Goal: Information Seeking & Learning: Learn about a topic

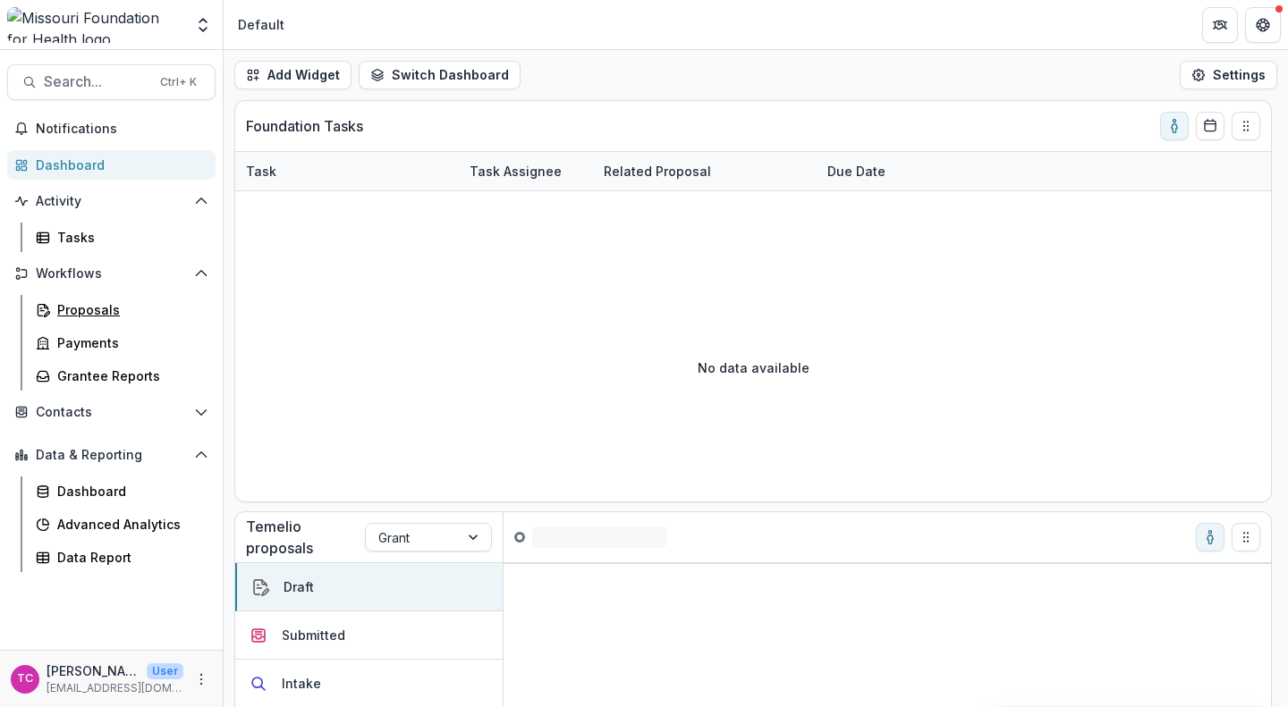
click at [70, 319] on link "Proposals" at bounding box center [122, 310] width 187 height 30
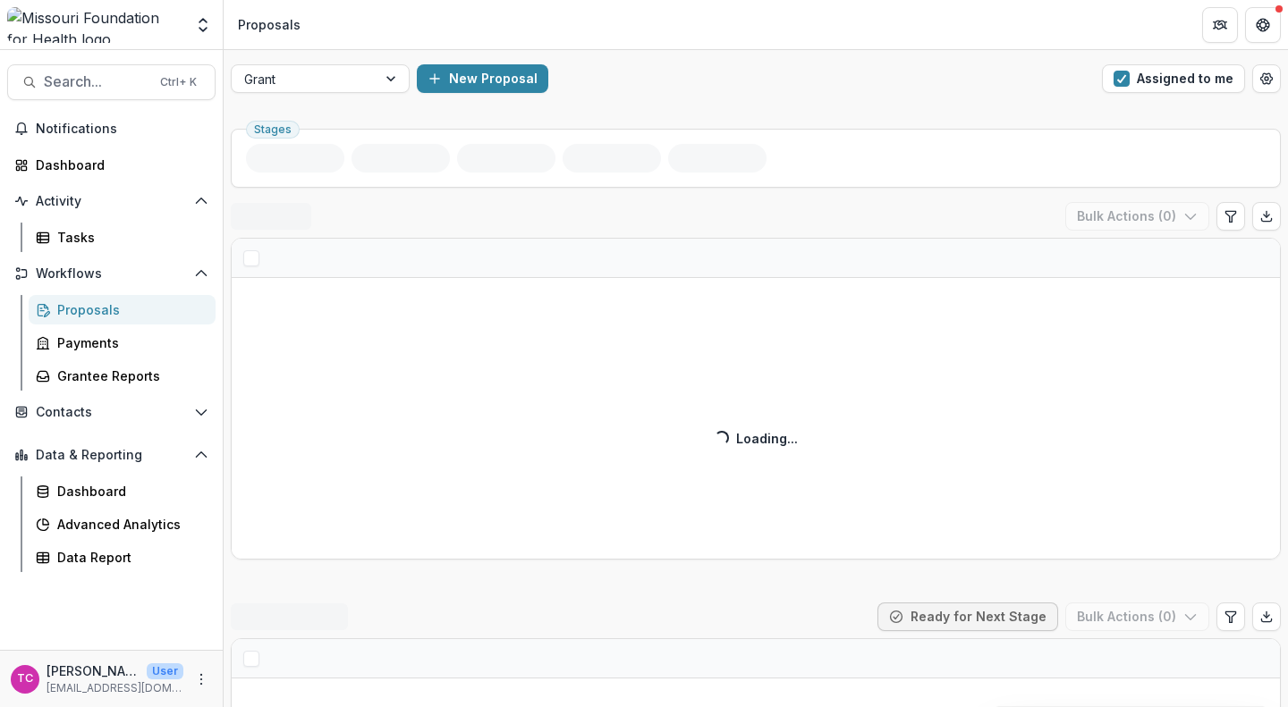
click at [1122, 77] on span "button" at bounding box center [1121, 79] width 16 height 16
click at [1008, 96] on div "Grant New Proposal Assigned to me" at bounding box center [756, 78] width 1064 height 57
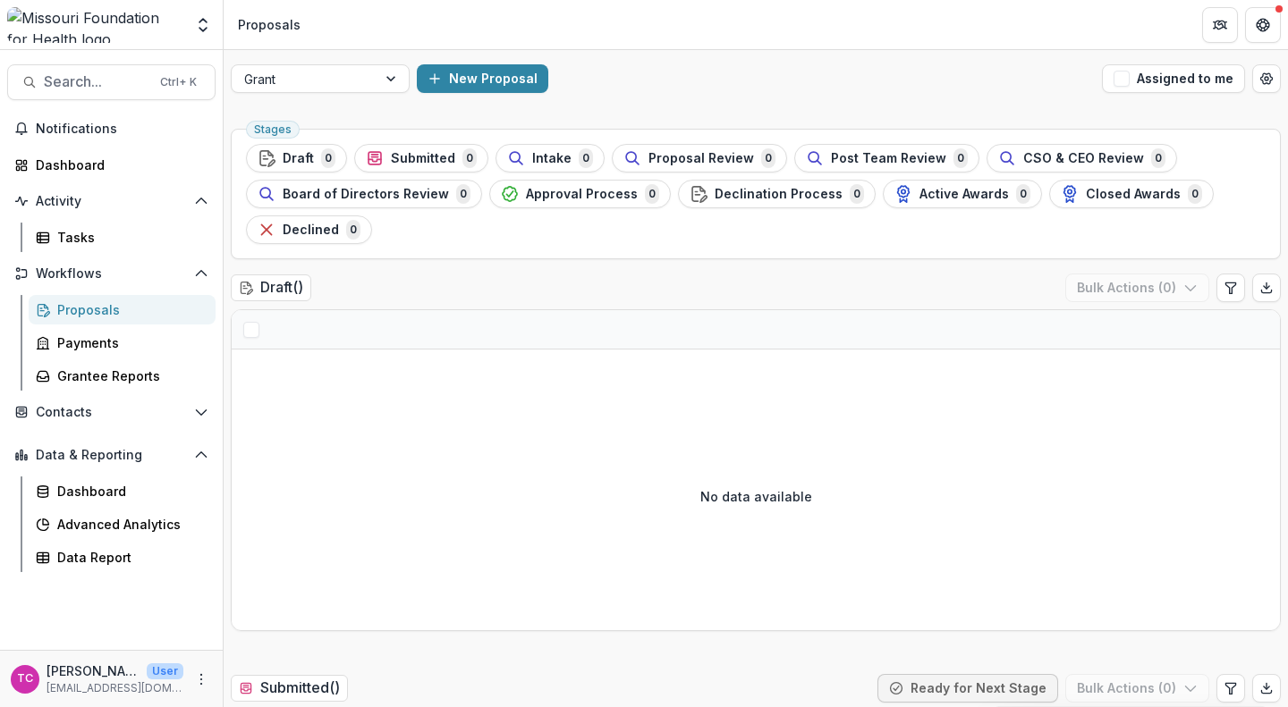
click at [528, 147] on button "Intake 0" at bounding box center [549, 158] width 109 height 29
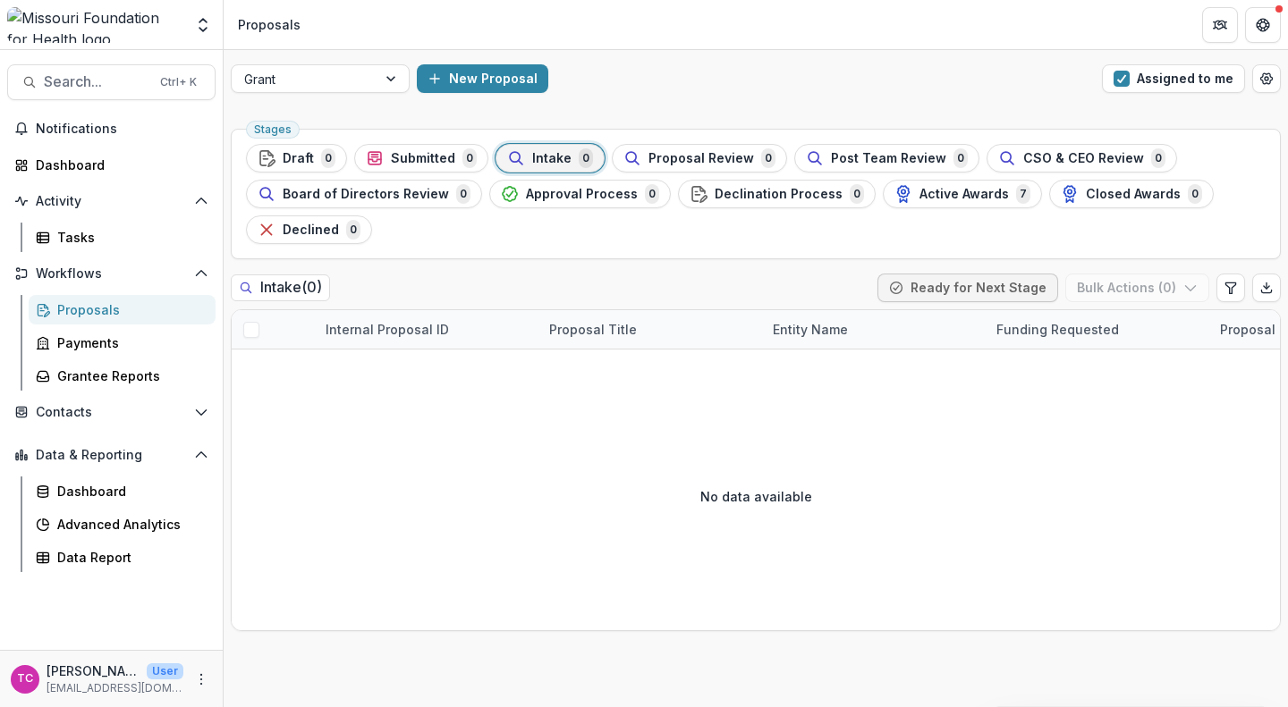
click at [1135, 89] on button "Assigned to me" at bounding box center [1173, 78] width 143 height 29
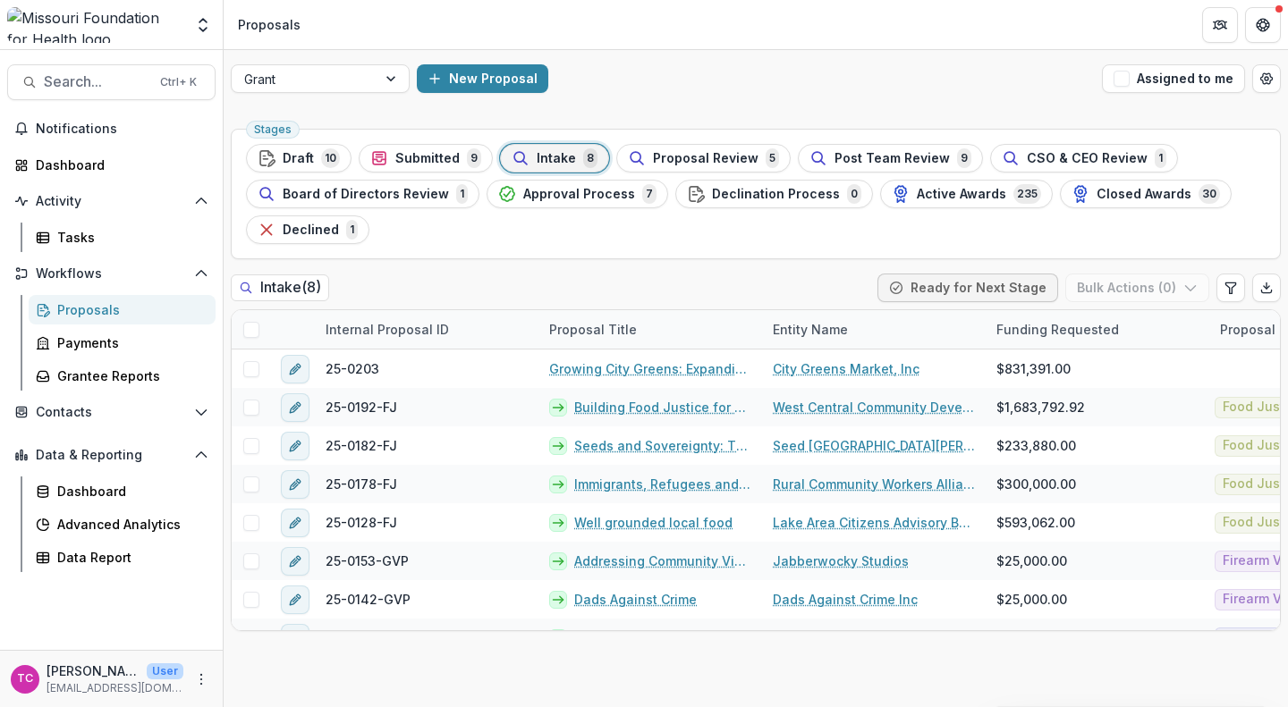
click at [670, 163] on span "Proposal Review" at bounding box center [706, 158] width 106 height 15
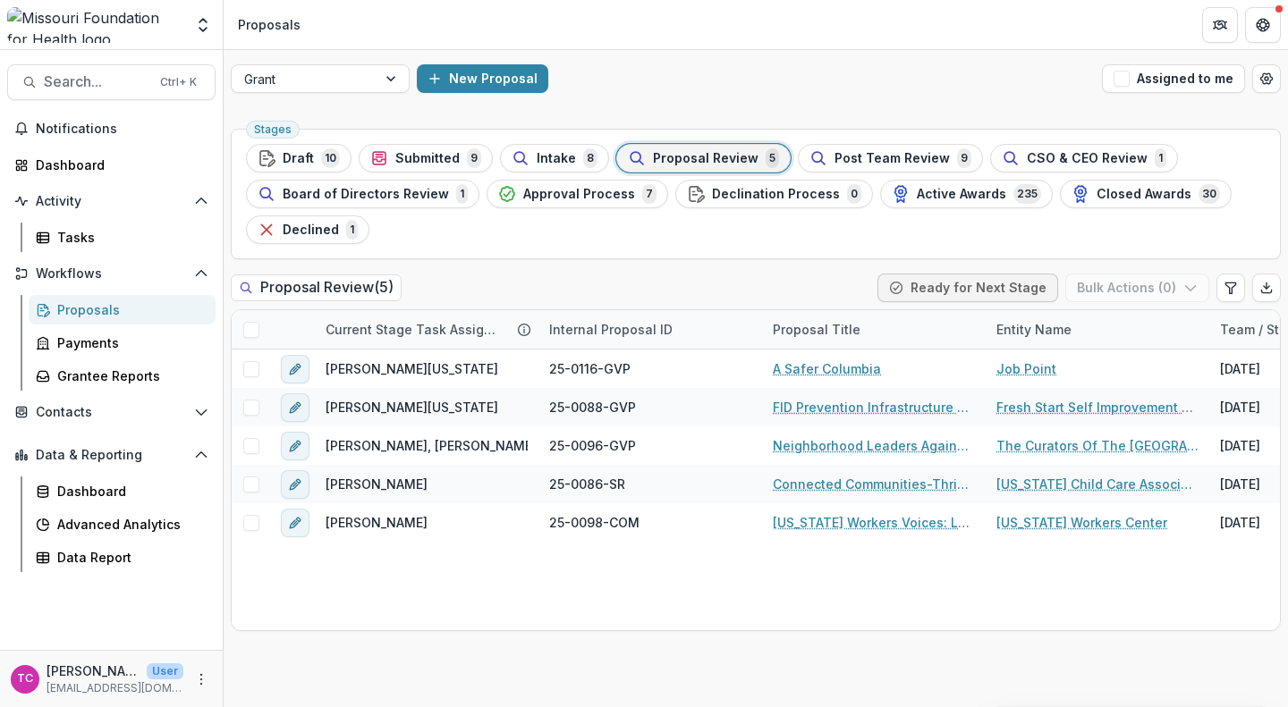
click at [548, 157] on span "Intake" at bounding box center [556, 158] width 39 height 15
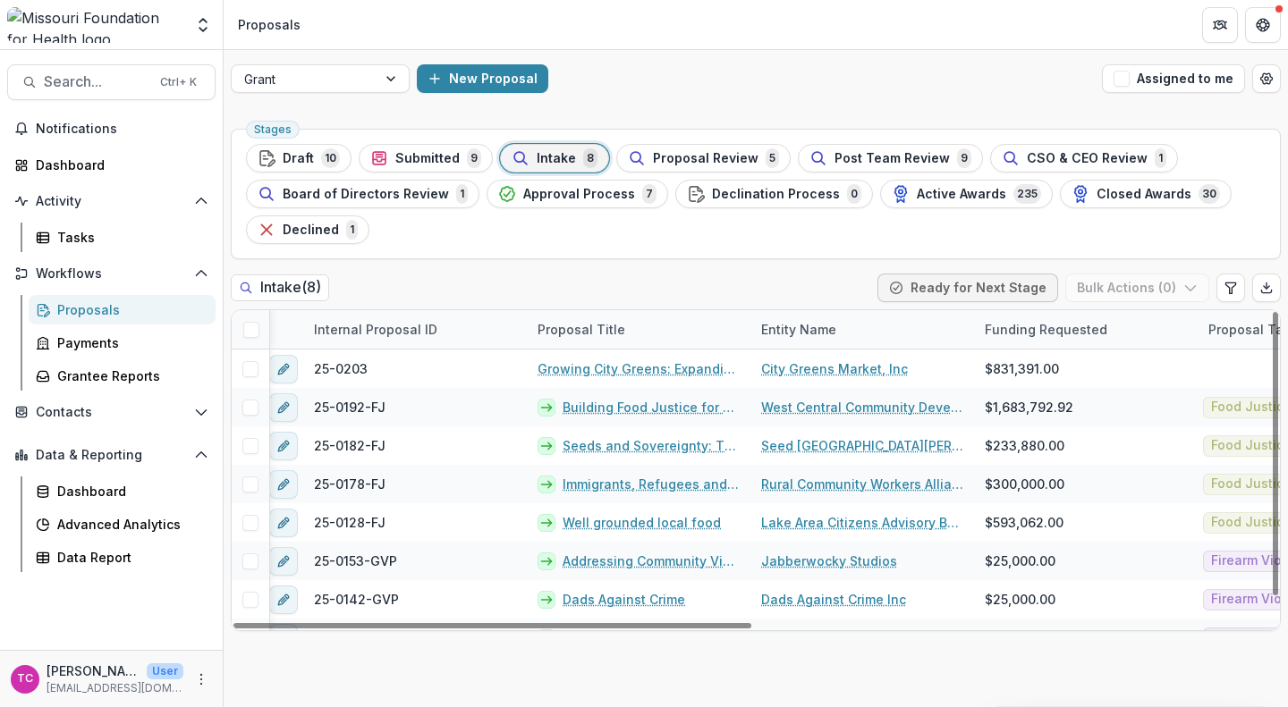
scroll to position [0, 2]
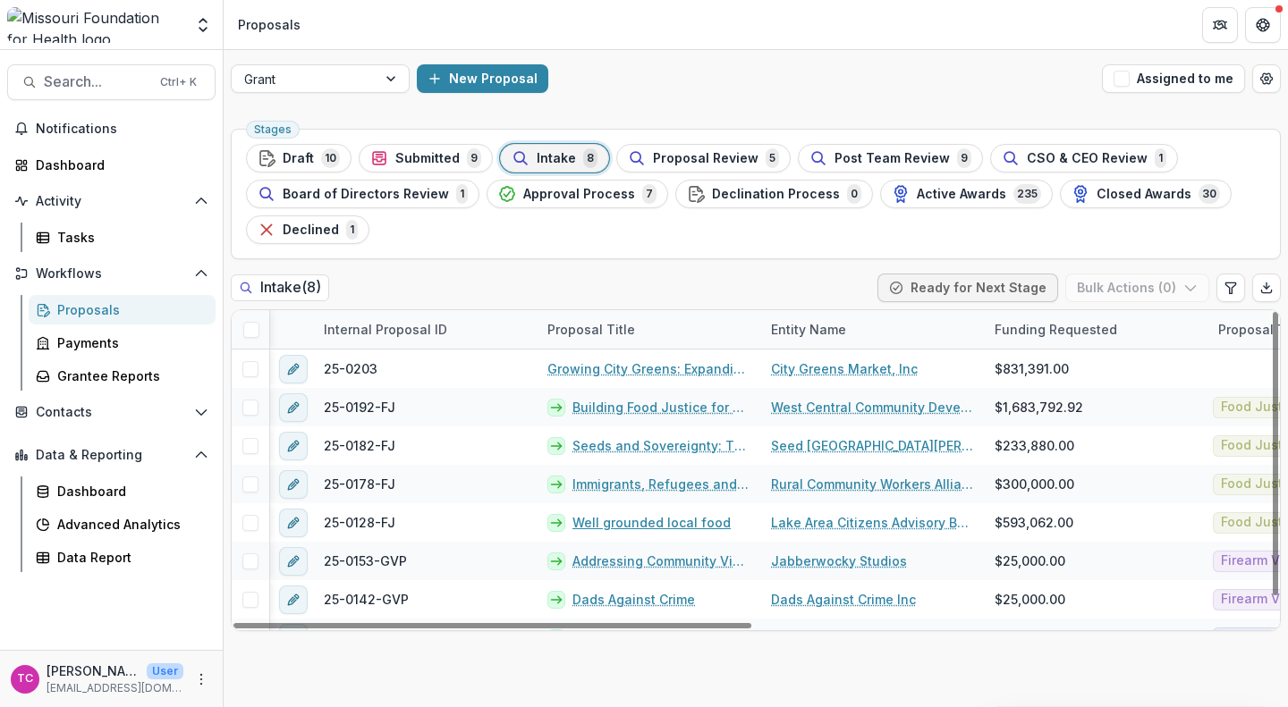
click at [635, 521] on link "Well grounded local food" at bounding box center [651, 522] width 158 height 19
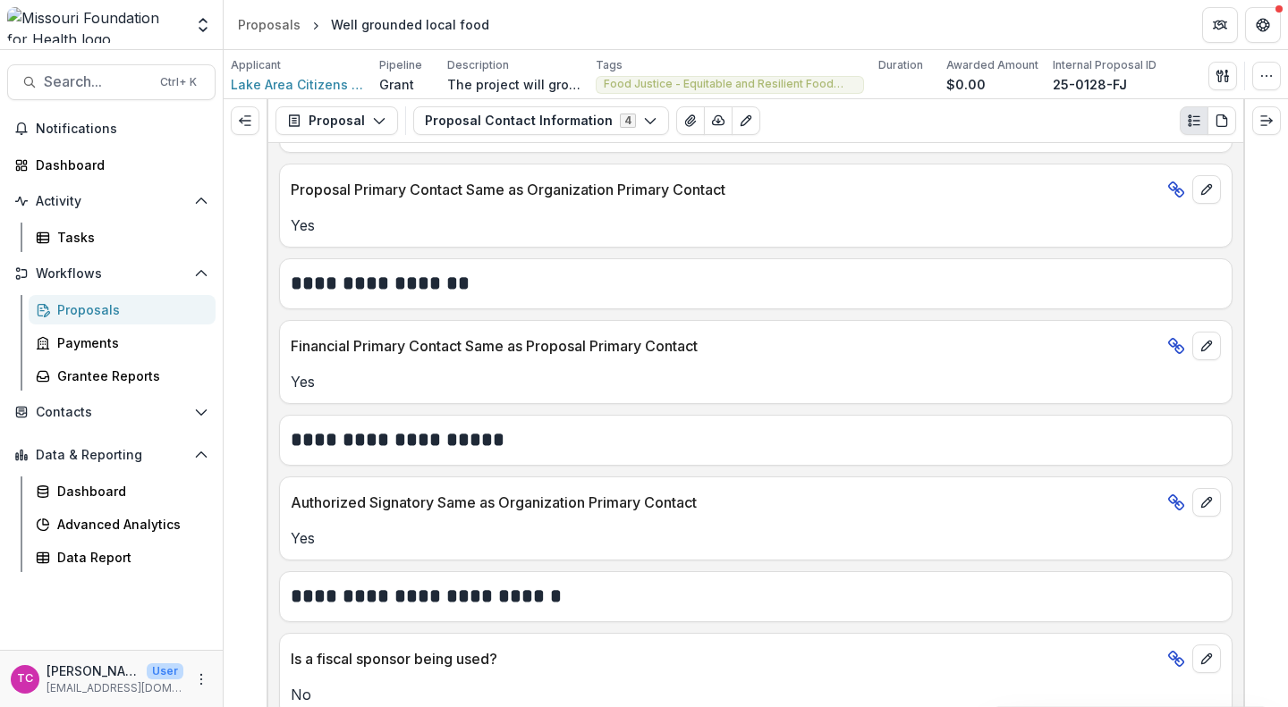
scroll to position [763, 0]
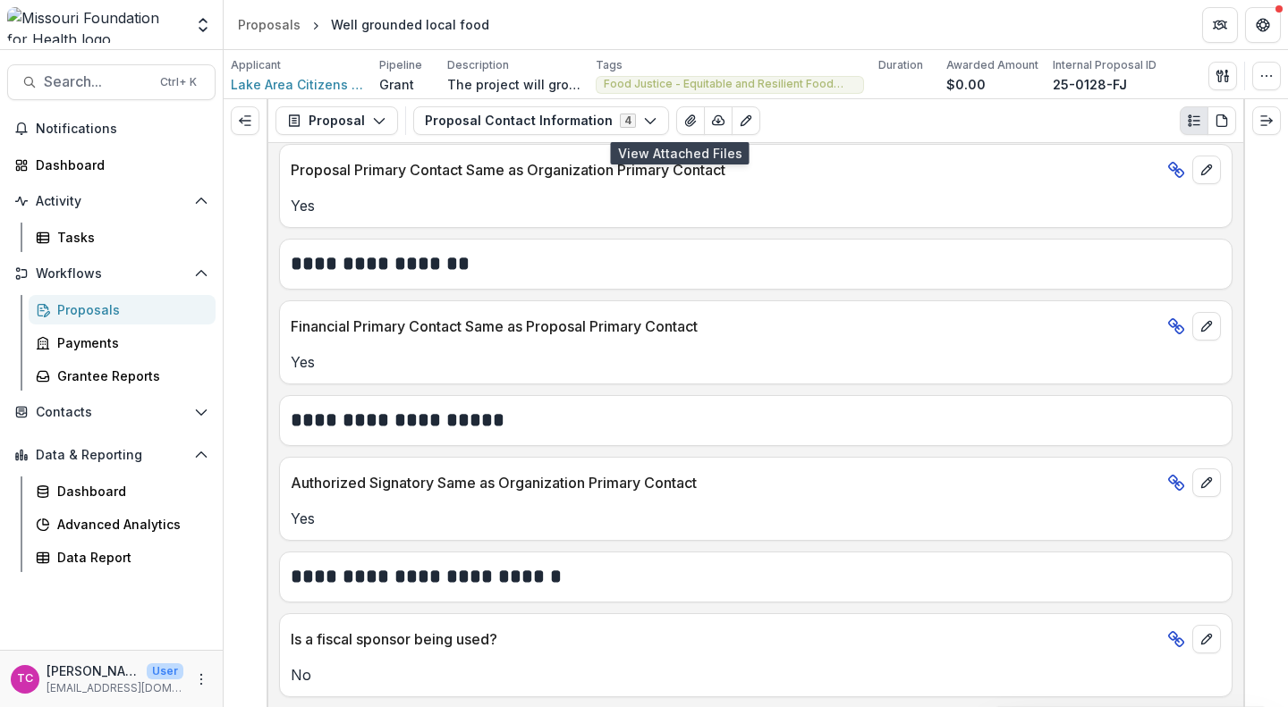
click at [676, 124] on button "View Attached Files" at bounding box center [690, 120] width 29 height 29
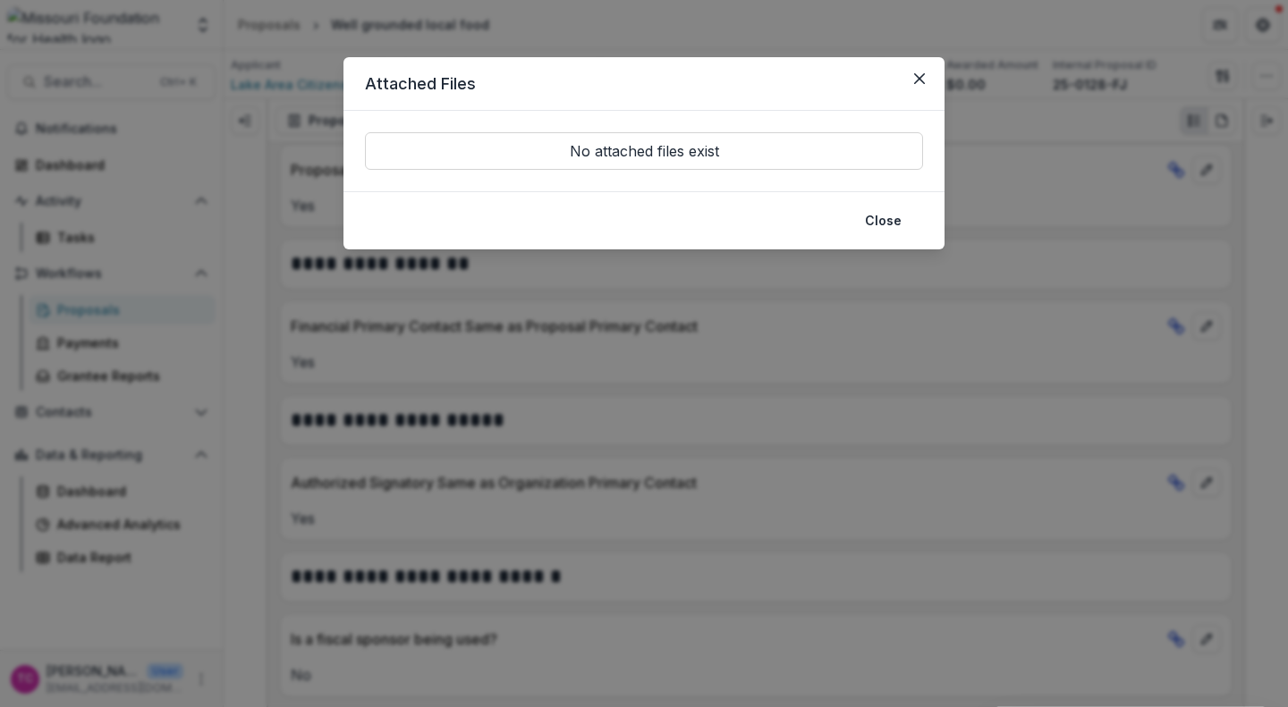
click at [902, 92] on header "Attached Files" at bounding box center [643, 84] width 601 height 54
click at [921, 76] on icon "Close" at bounding box center [919, 78] width 11 height 11
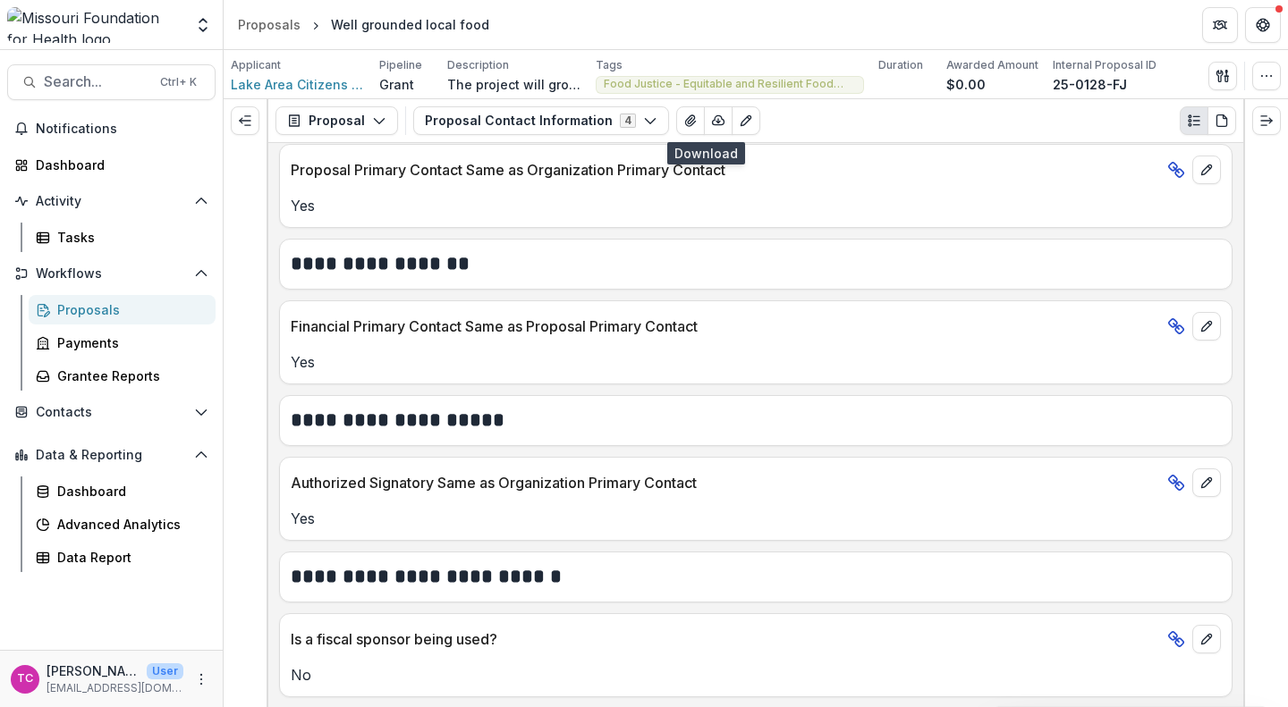
click at [704, 113] on button "button" at bounding box center [718, 120] width 29 height 29
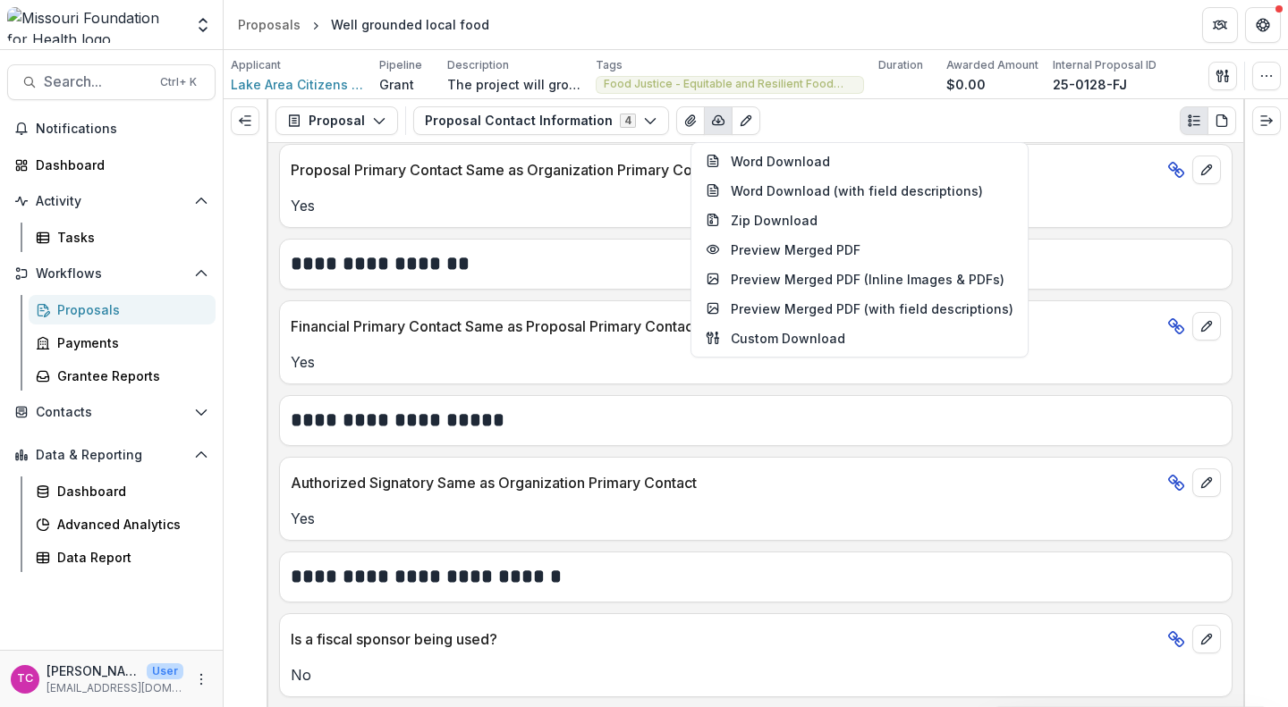
click at [821, 106] on div "Proposal Contact Information 4 Forms (4) Lake Area Citizens Advisory Board Inc.…" at bounding box center [824, 120] width 823 height 29
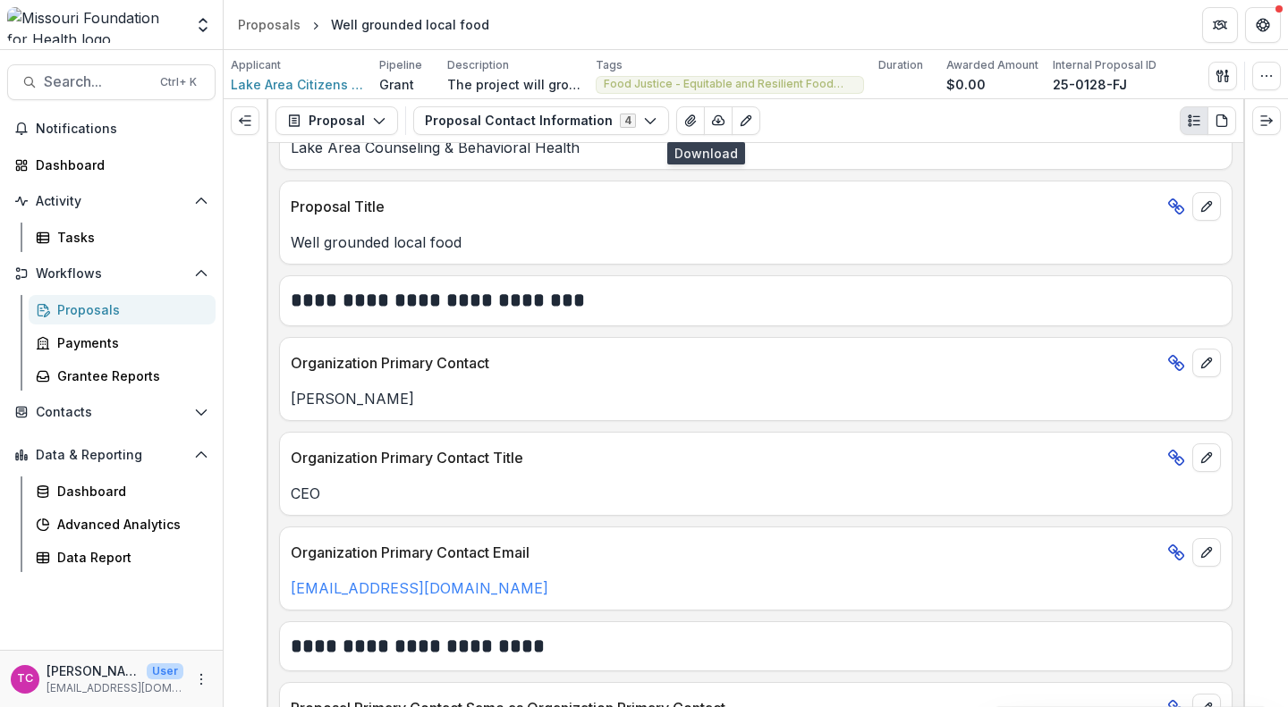
scroll to position [0, 0]
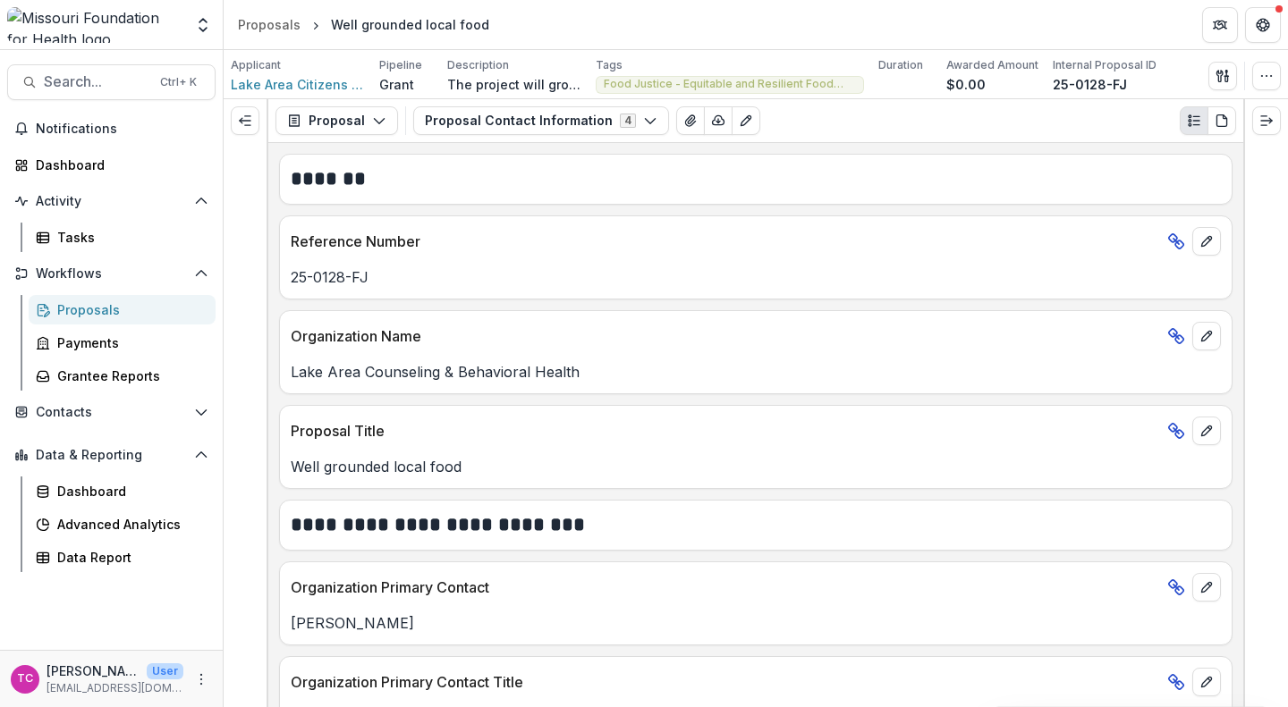
click at [373, 111] on button "Proposal" at bounding box center [336, 120] width 123 height 29
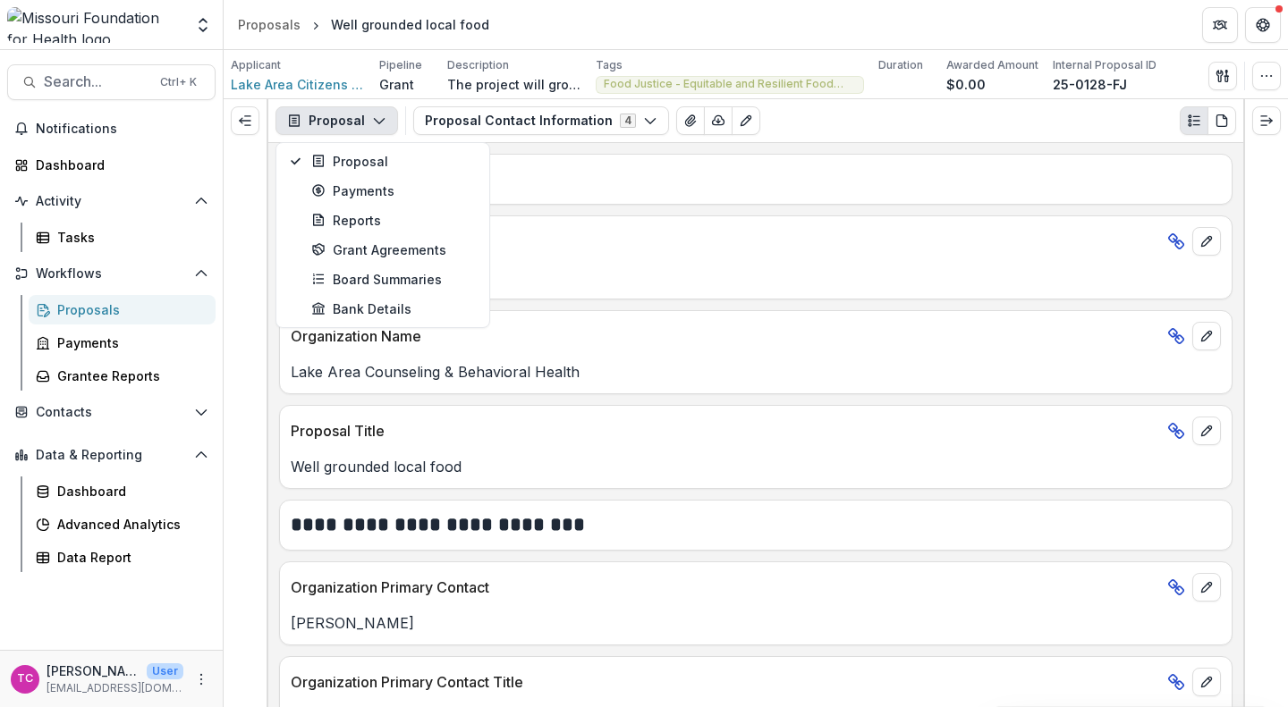
click at [564, 284] on p "25-0128-FJ" at bounding box center [756, 277] width 930 height 21
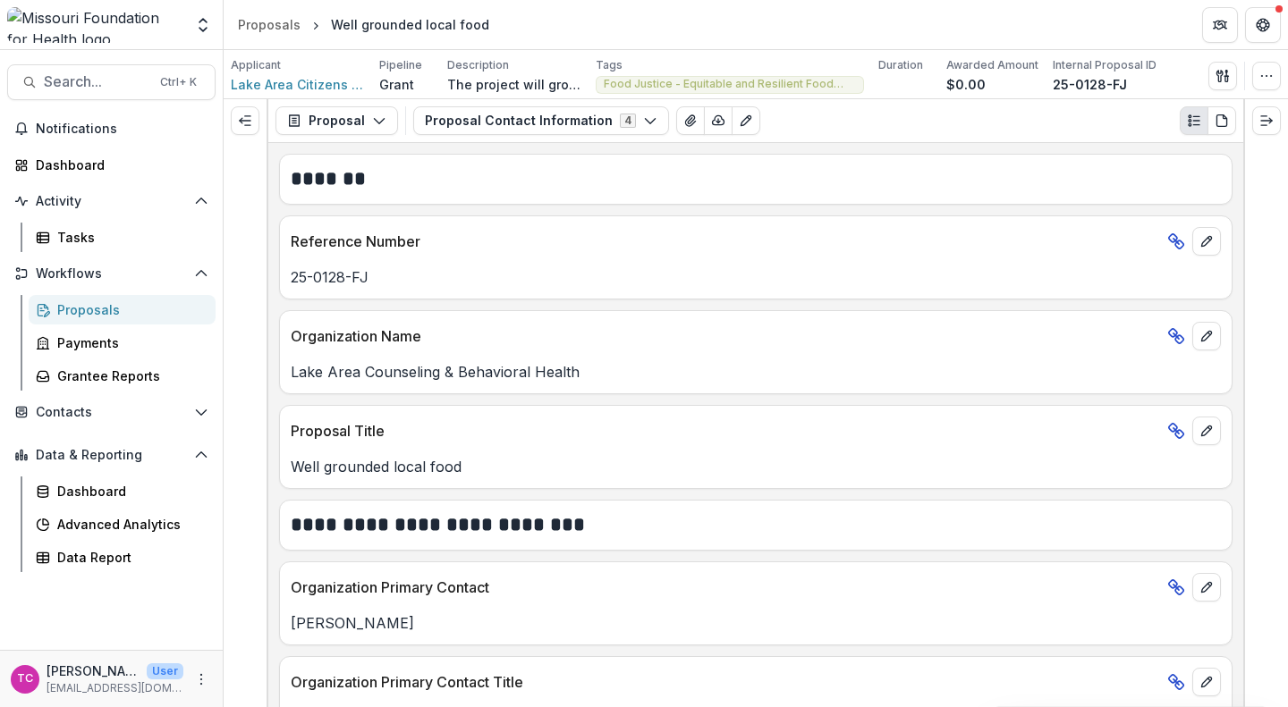
click at [1270, 123] on polyline "Expand right" at bounding box center [1270, 120] width 3 height 5
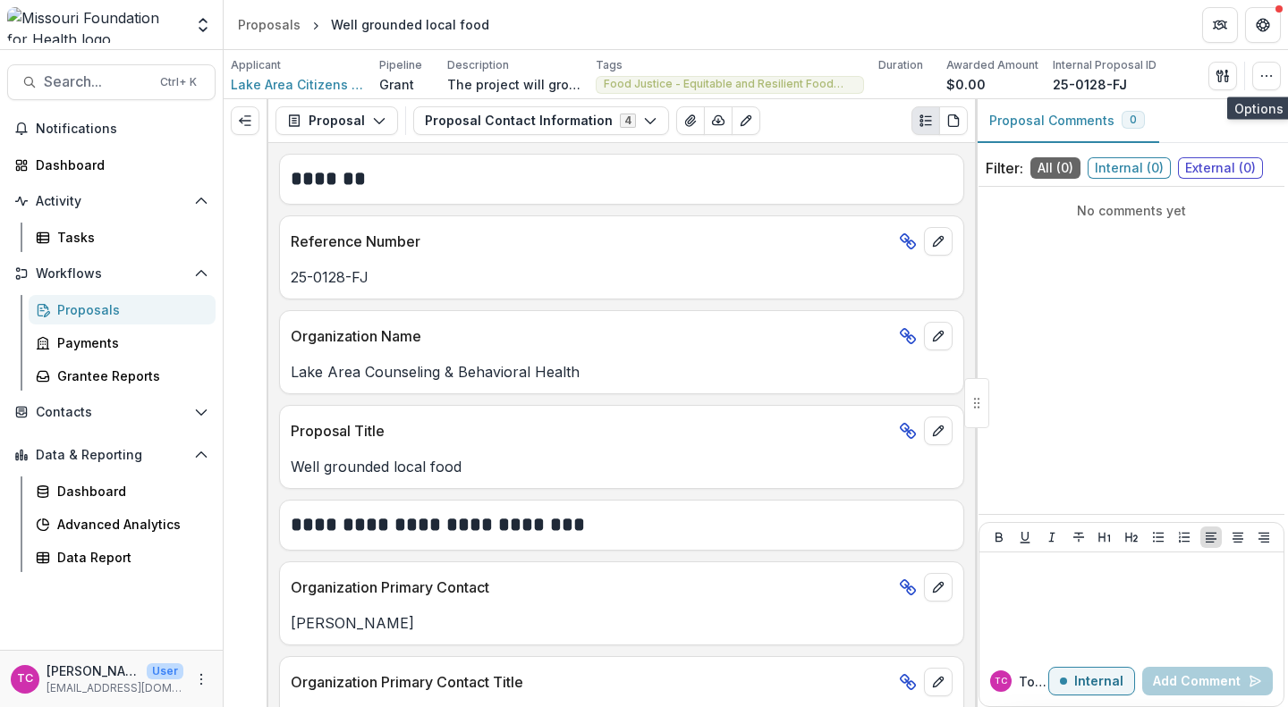
click at [1262, 80] on icon "button" at bounding box center [1266, 76] width 14 height 14
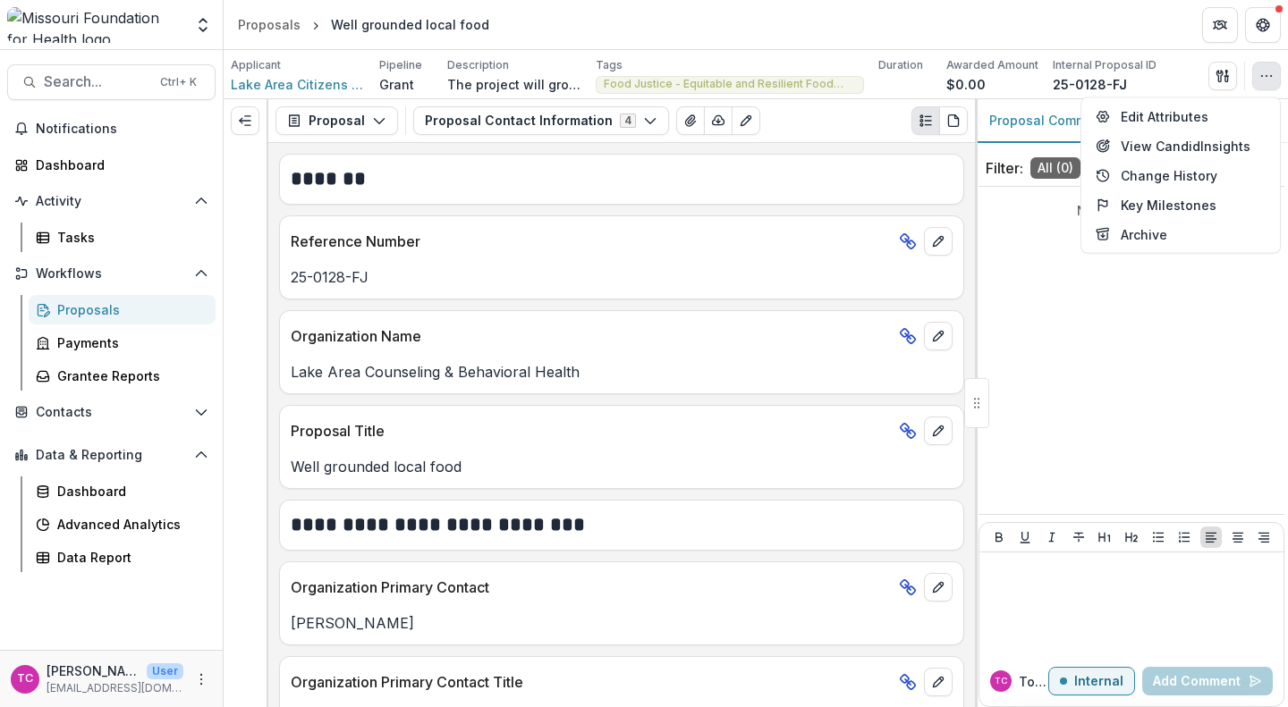
click at [1261, 82] on icon "button" at bounding box center [1266, 76] width 14 height 14
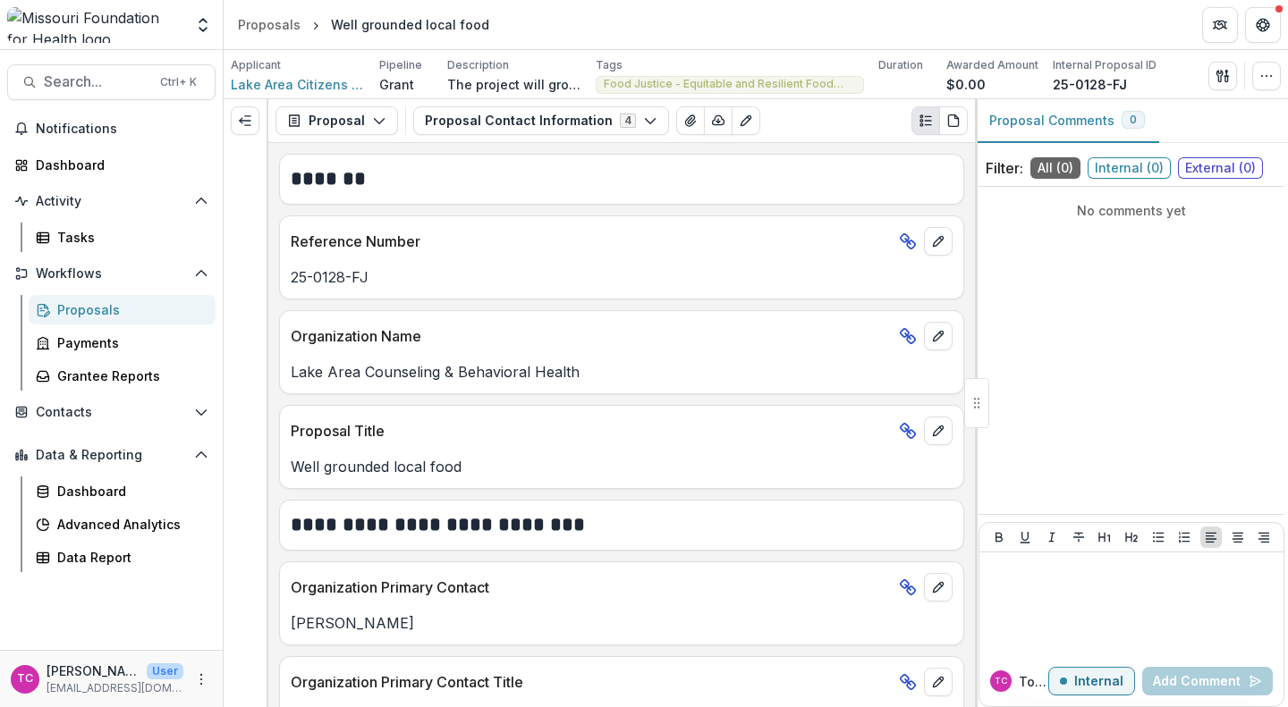
click at [977, 387] on div at bounding box center [976, 403] width 25 height 50
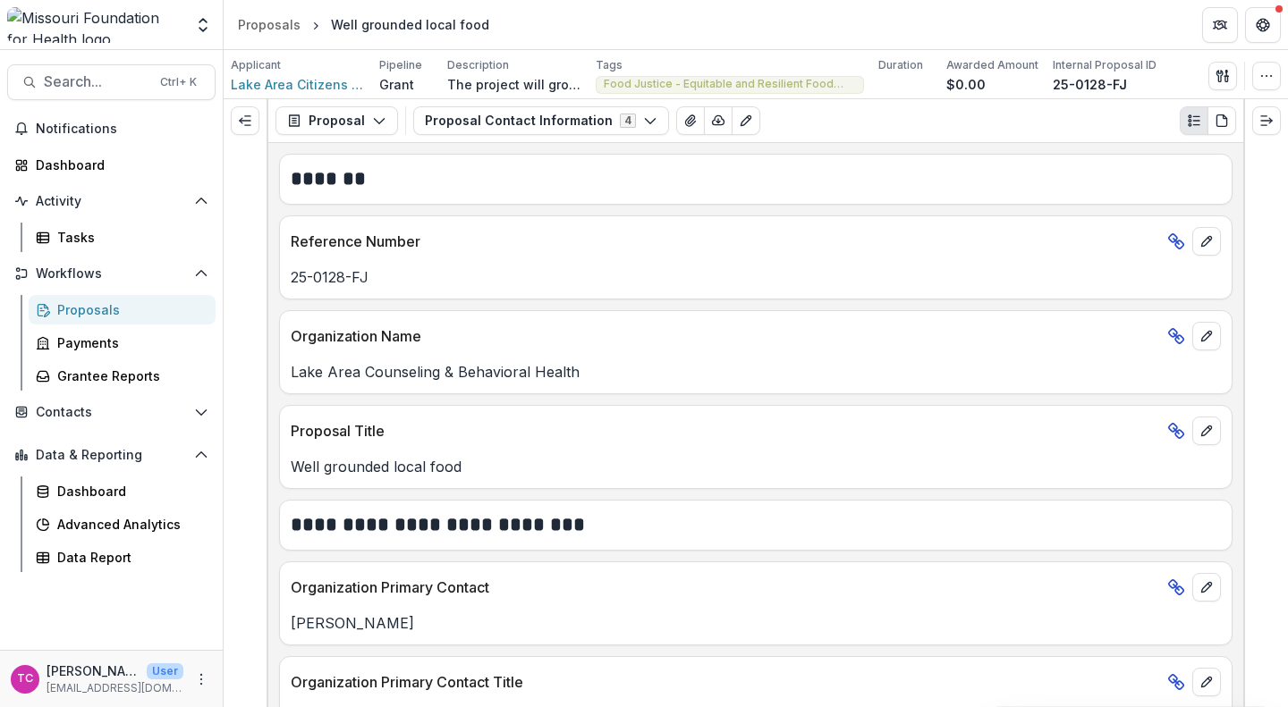
click at [1216, 123] on icon "PDF view" at bounding box center [1221, 120] width 10 height 12
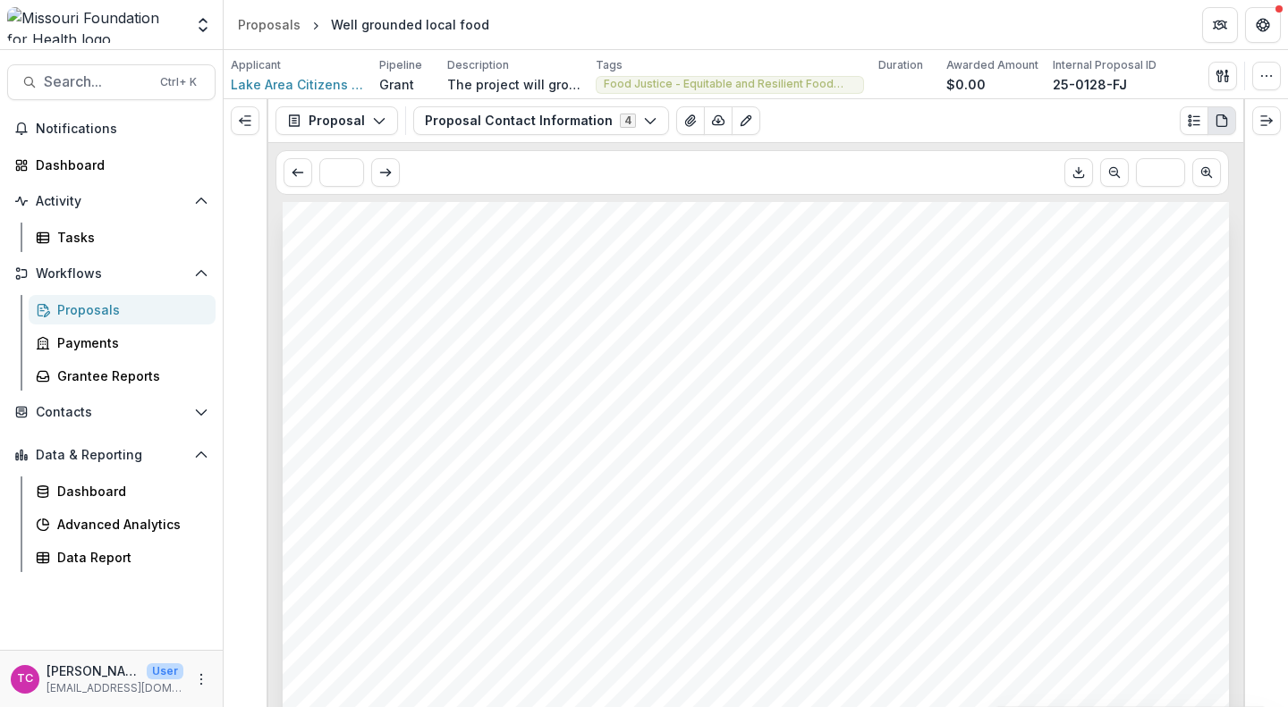
click at [642, 110] on button "Proposal Contact Information 4" at bounding box center [541, 120] width 256 height 29
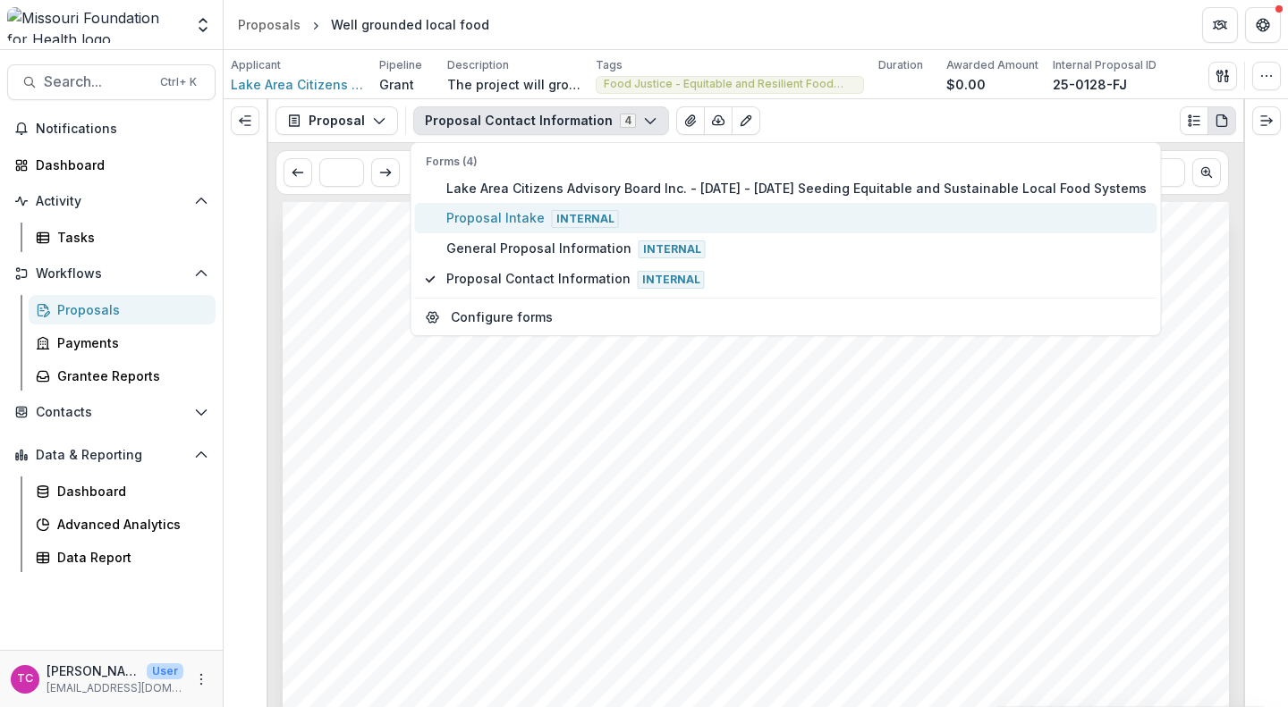
click at [591, 218] on span "Internal" at bounding box center [585, 219] width 67 height 18
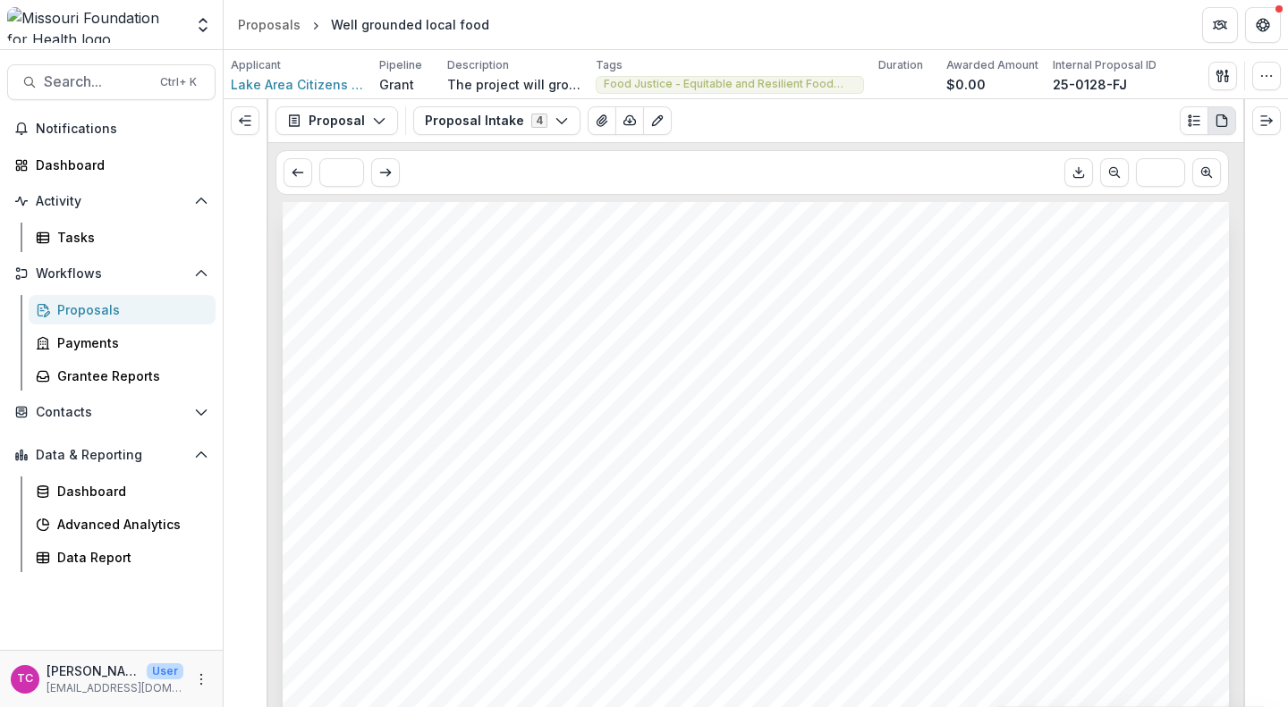
click at [458, 125] on button "Proposal Intake 4" at bounding box center [496, 120] width 167 height 29
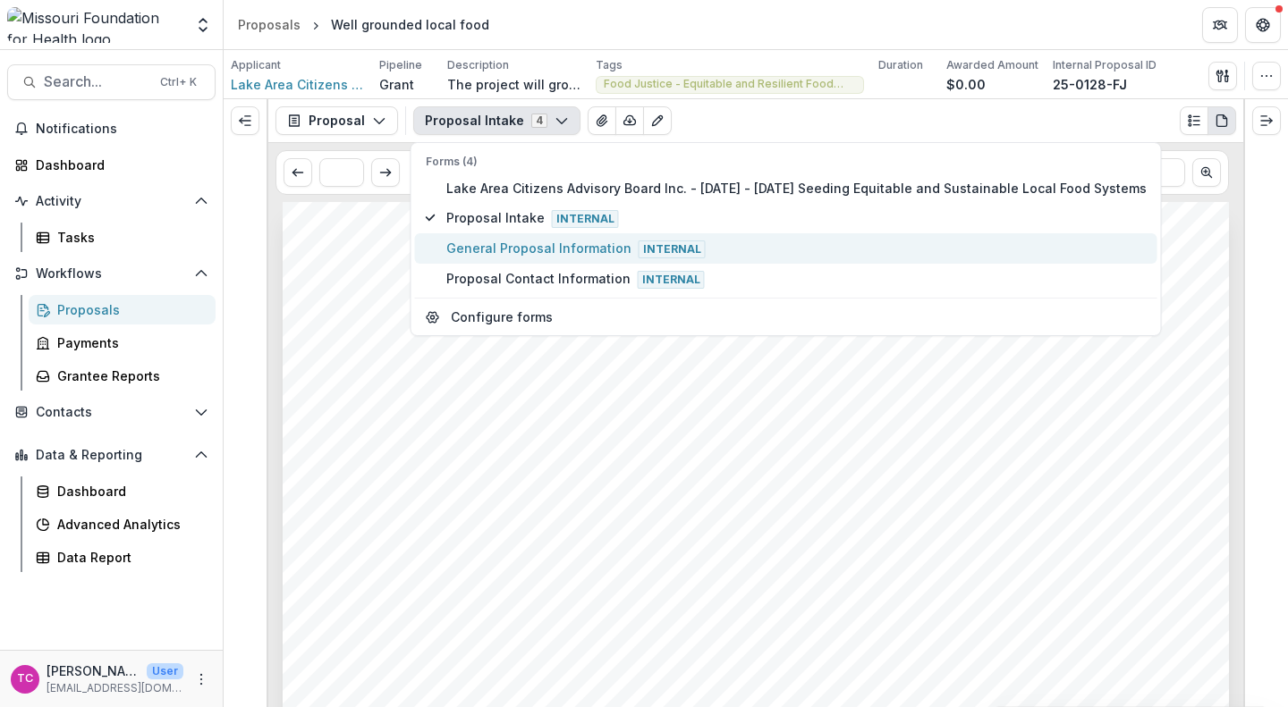
click at [508, 258] on button "General Proposal Information Internal" at bounding box center [786, 248] width 742 height 30
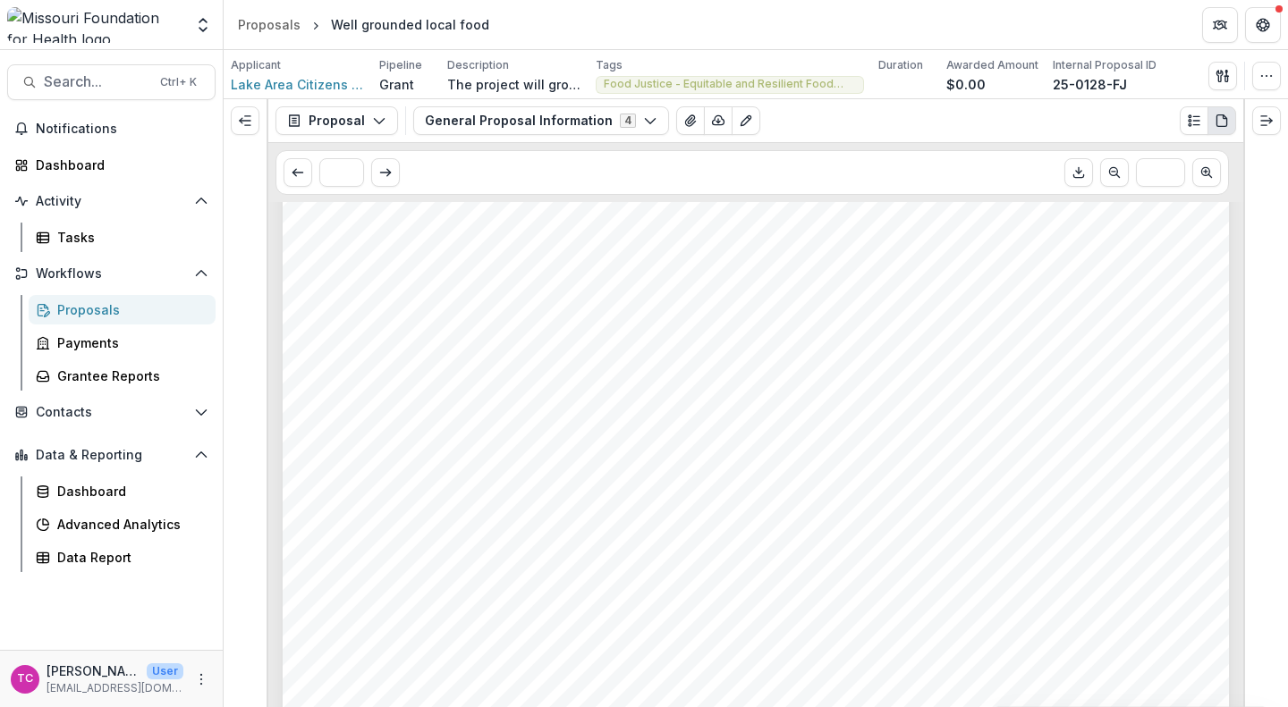
scroll to position [3257, 0]
click at [379, 127] on icon "button" at bounding box center [379, 121] width 14 height 14
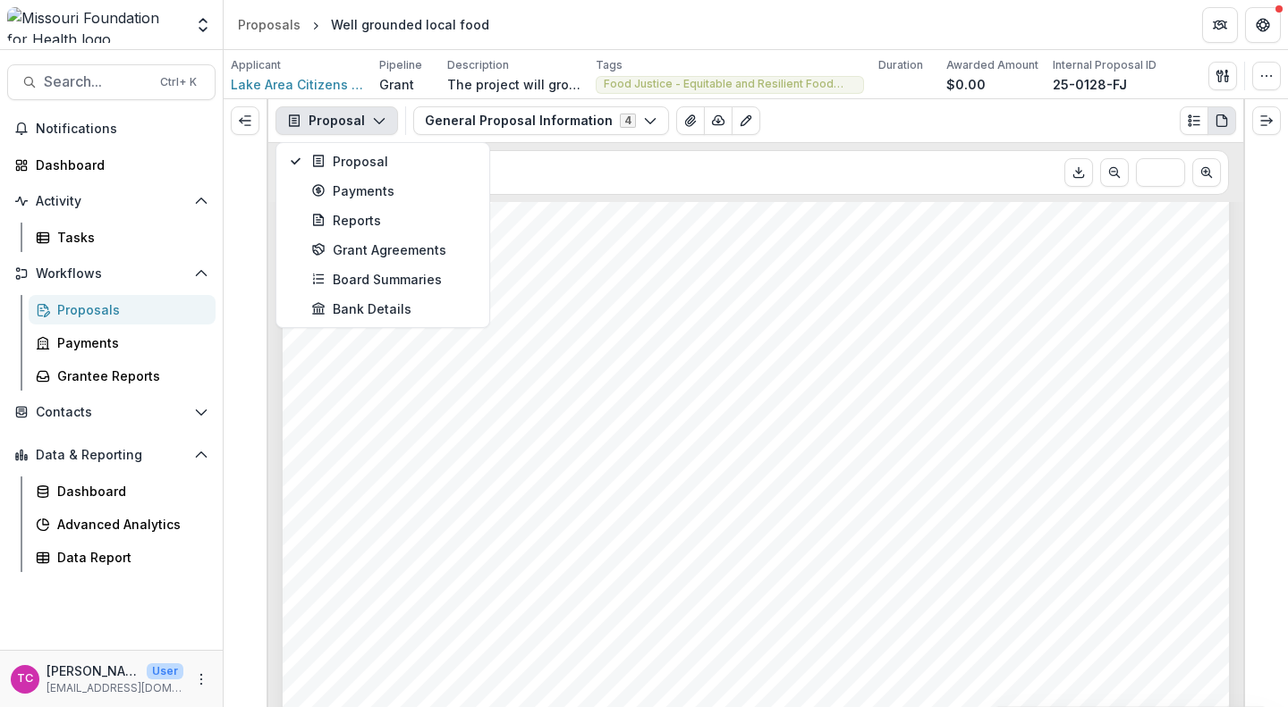
click at [502, 117] on button "General Proposal Information 4" at bounding box center [541, 120] width 256 height 29
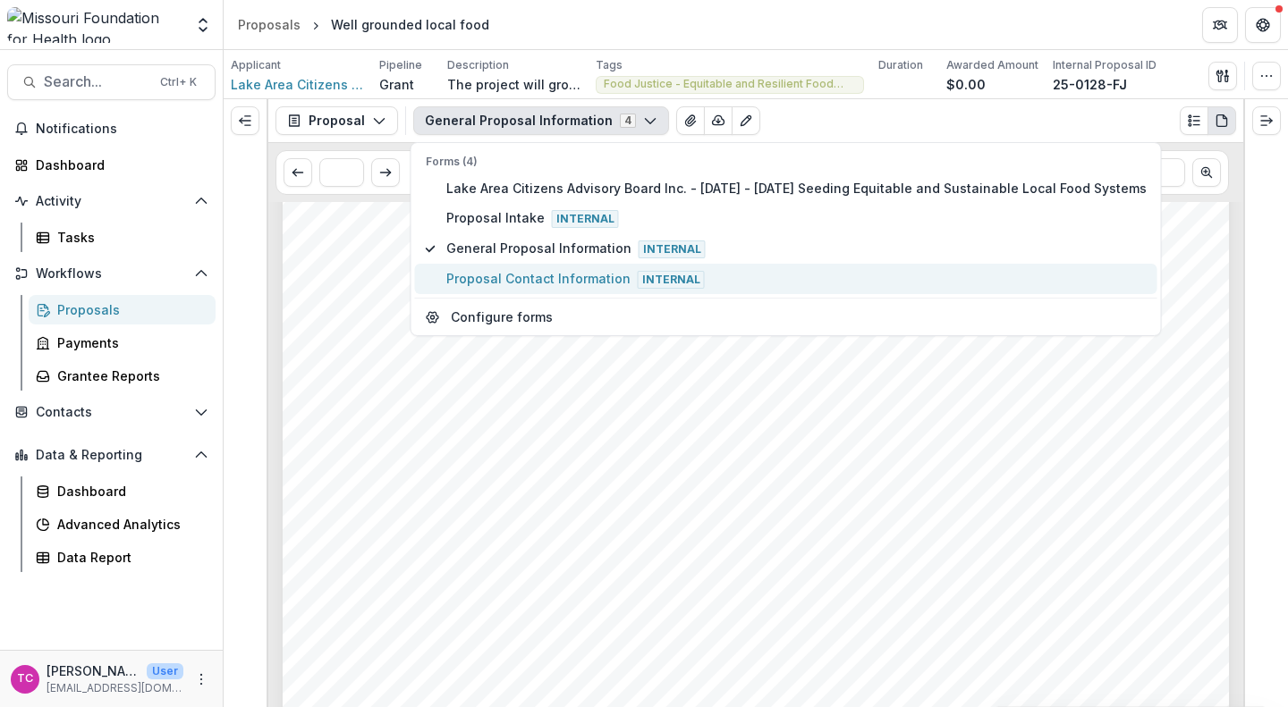
click at [458, 269] on span "Proposal Contact Information Internal" at bounding box center [796, 279] width 700 height 20
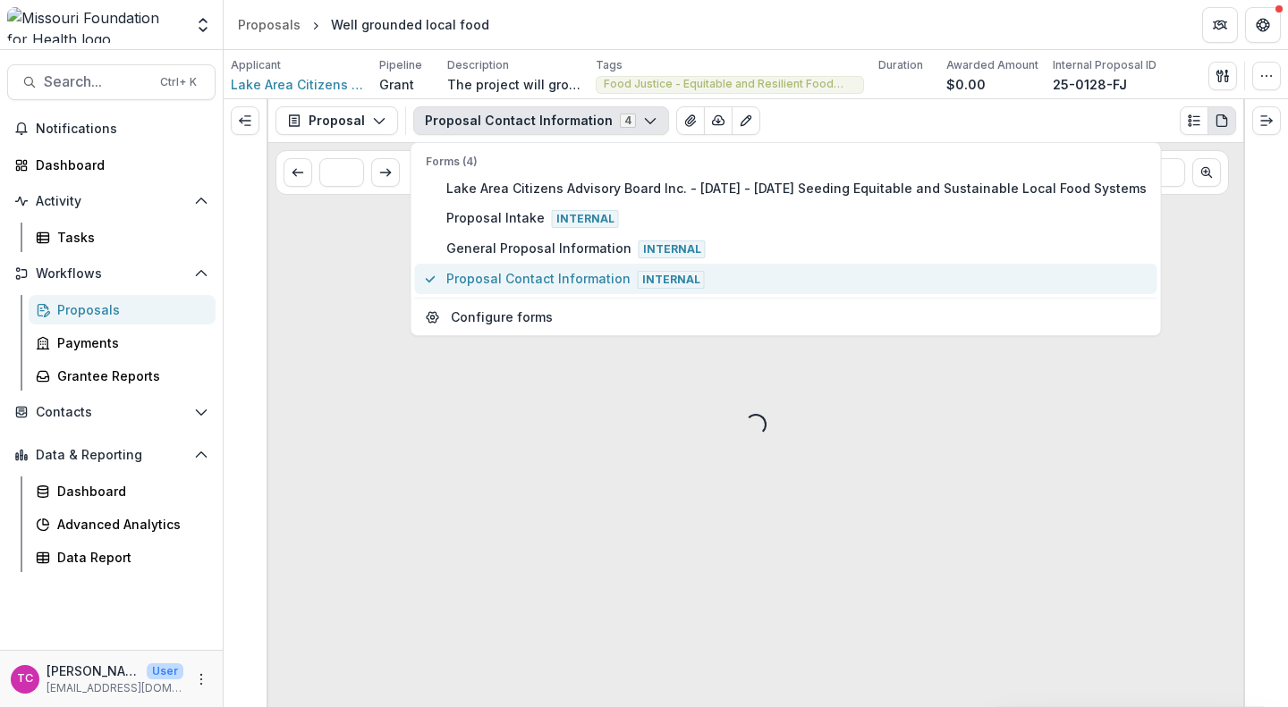
scroll to position [0, 0]
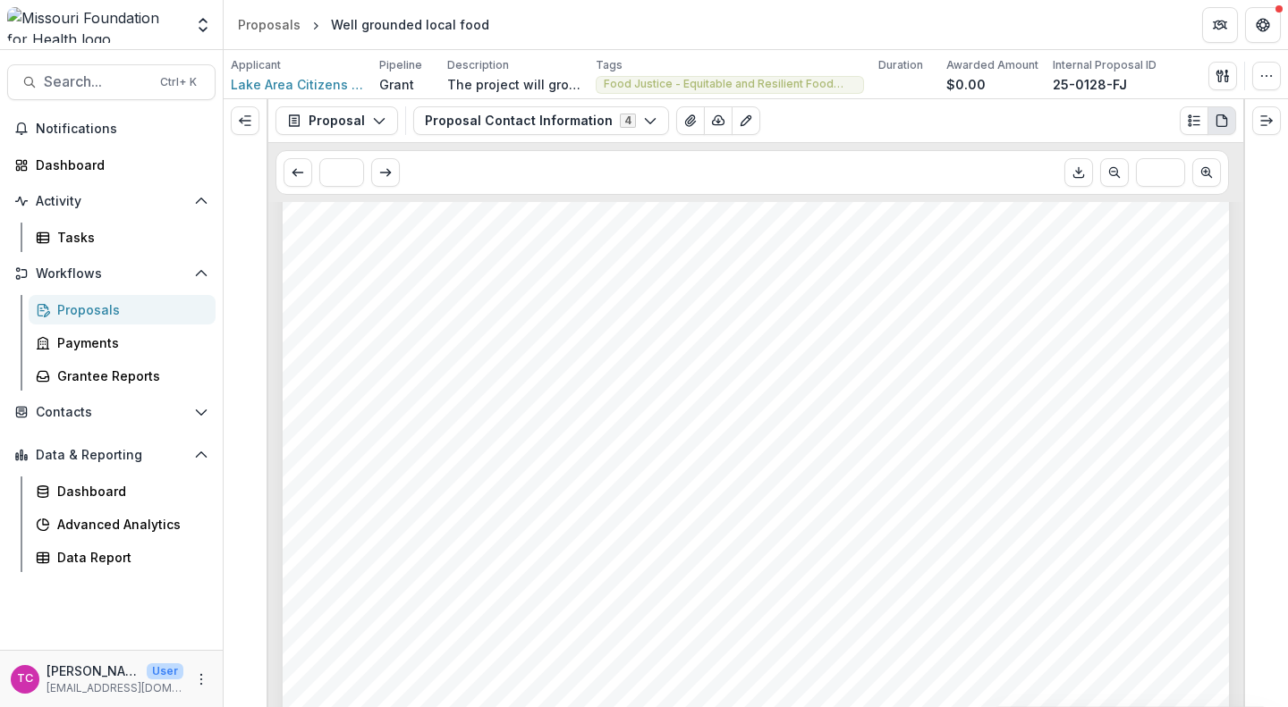
scroll to position [3406, 0]
click at [267, 35] on link "Proposals" at bounding box center [269, 25] width 77 height 26
